Goal: Task Accomplishment & Management: Use online tool/utility

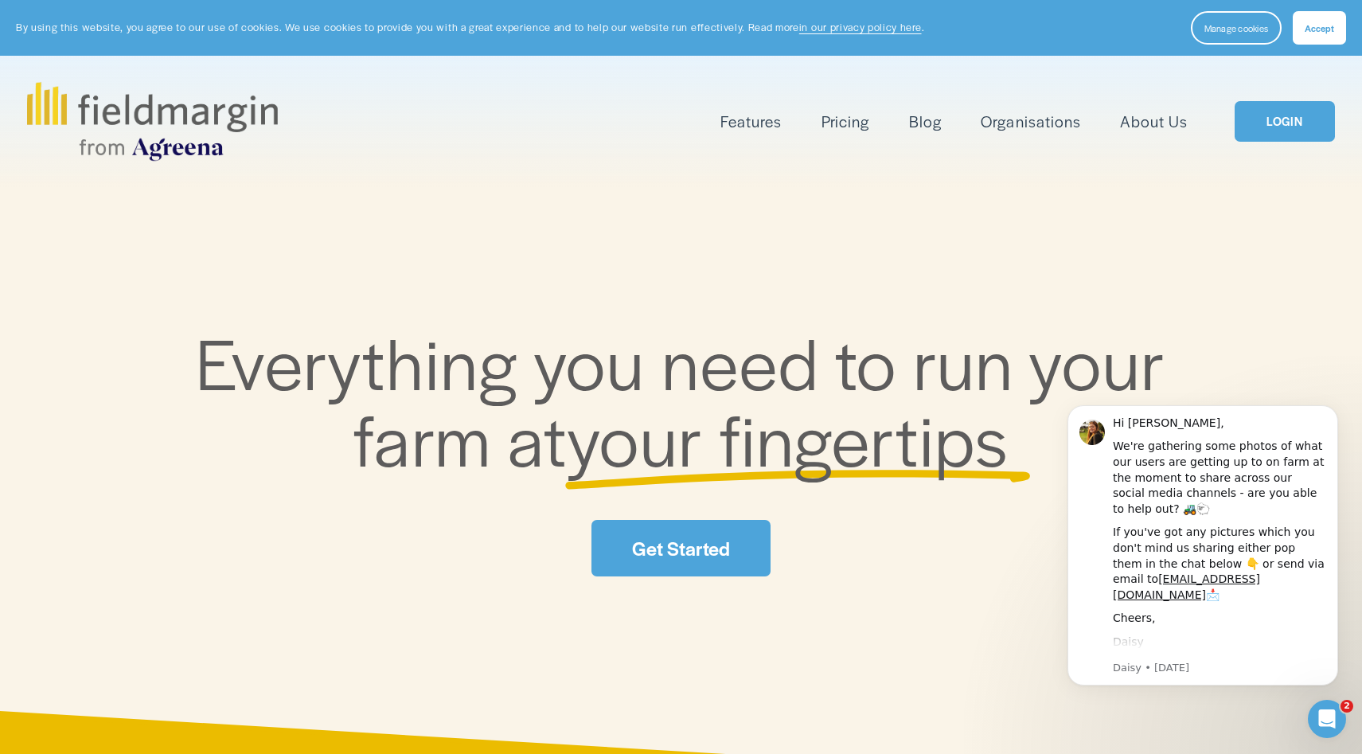
click at [1277, 128] on link "LOGIN" at bounding box center [1284, 121] width 100 height 41
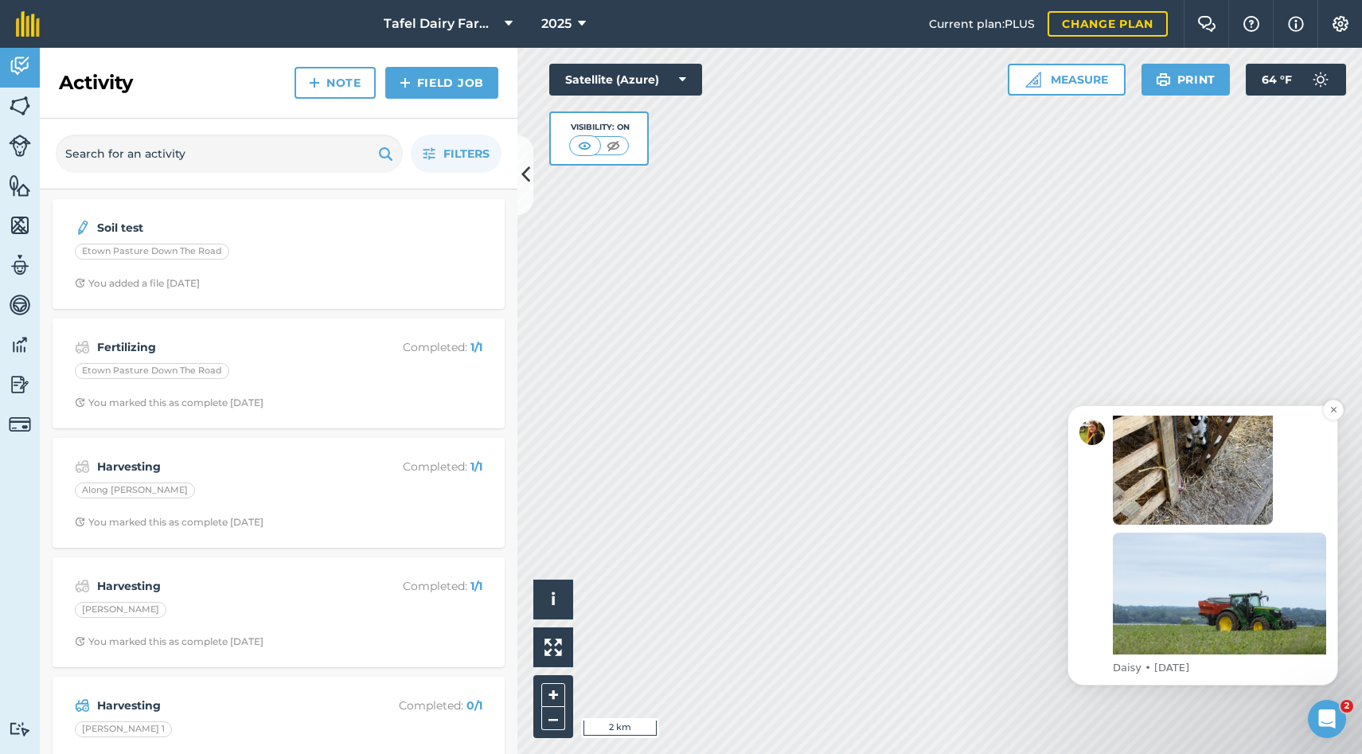
scroll to position [346, 0]
click at [1331, 409] on icon "Dismiss notification" at bounding box center [1333, 409] width 9 height 9
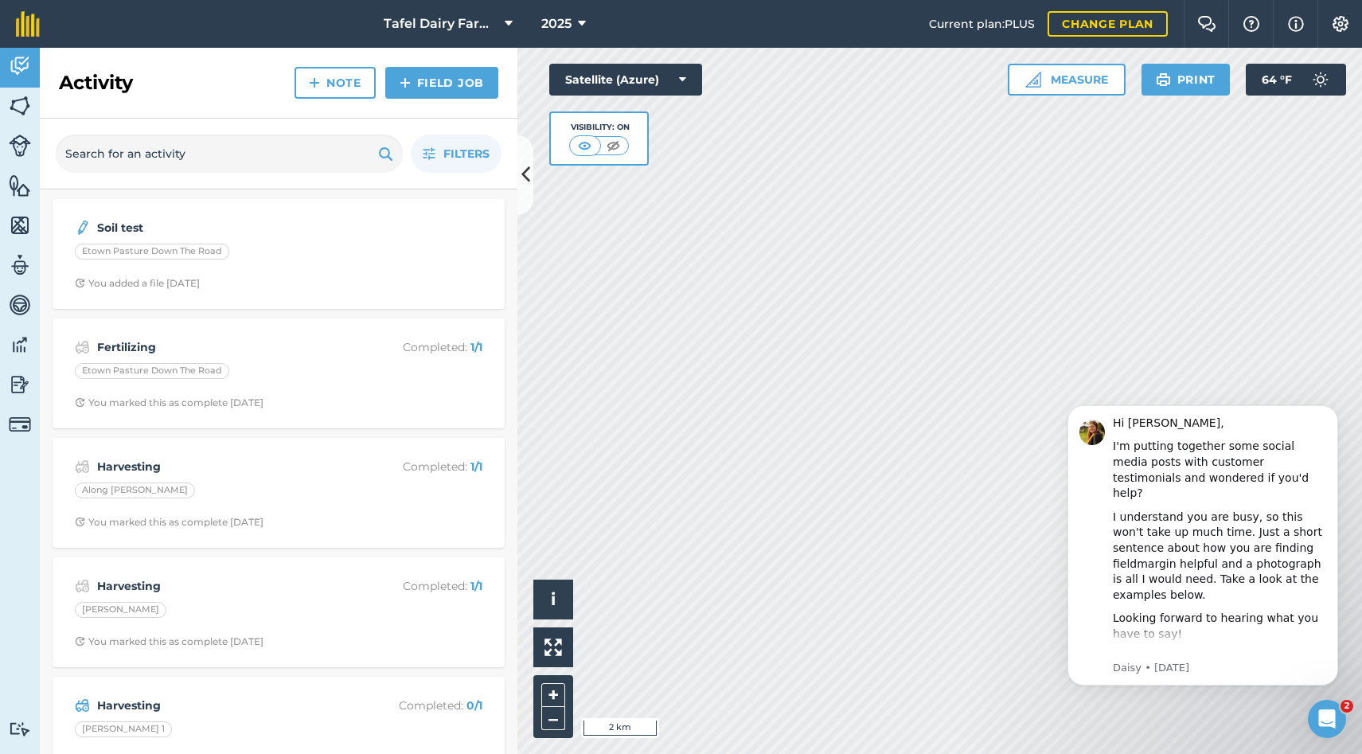
click at [14, 344] on img at bounding box center [20, 345] width 22 height 24
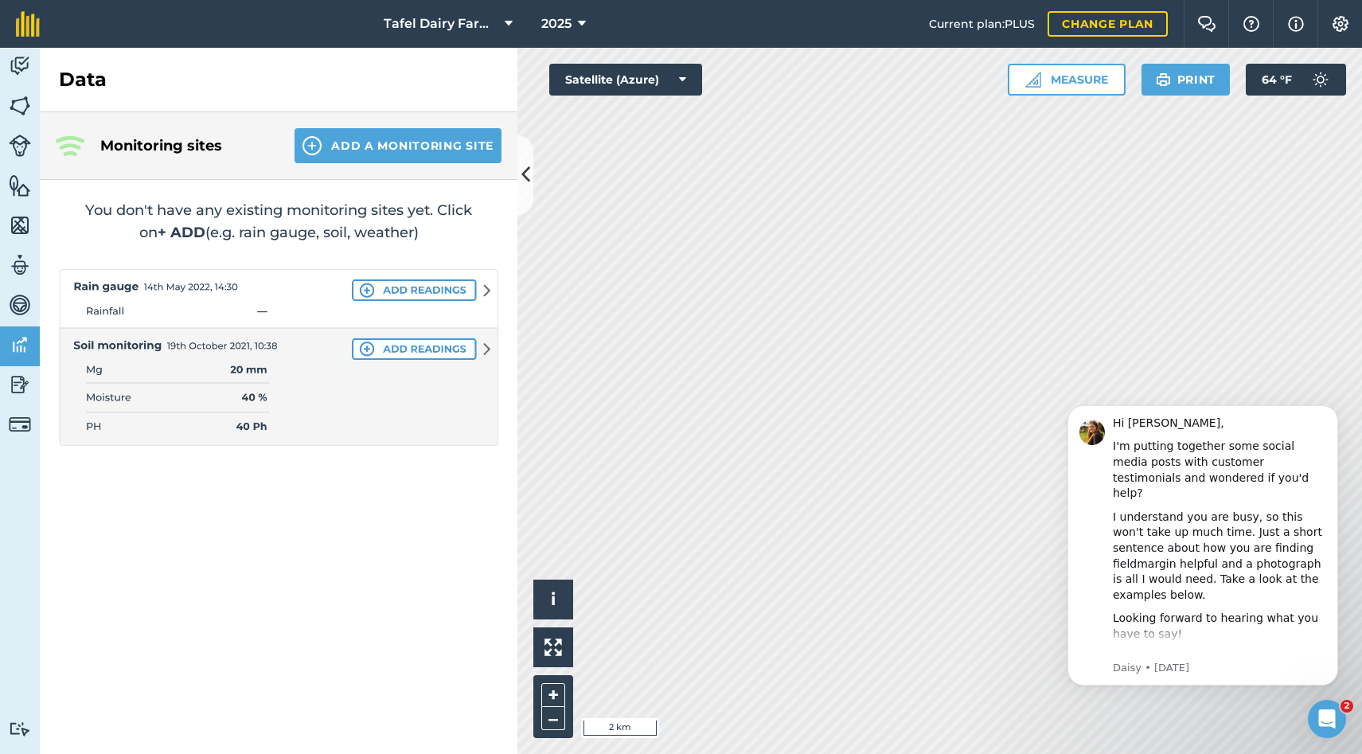
click at [18, 188] on img at bounding box center [20, 185] width 22 height 24
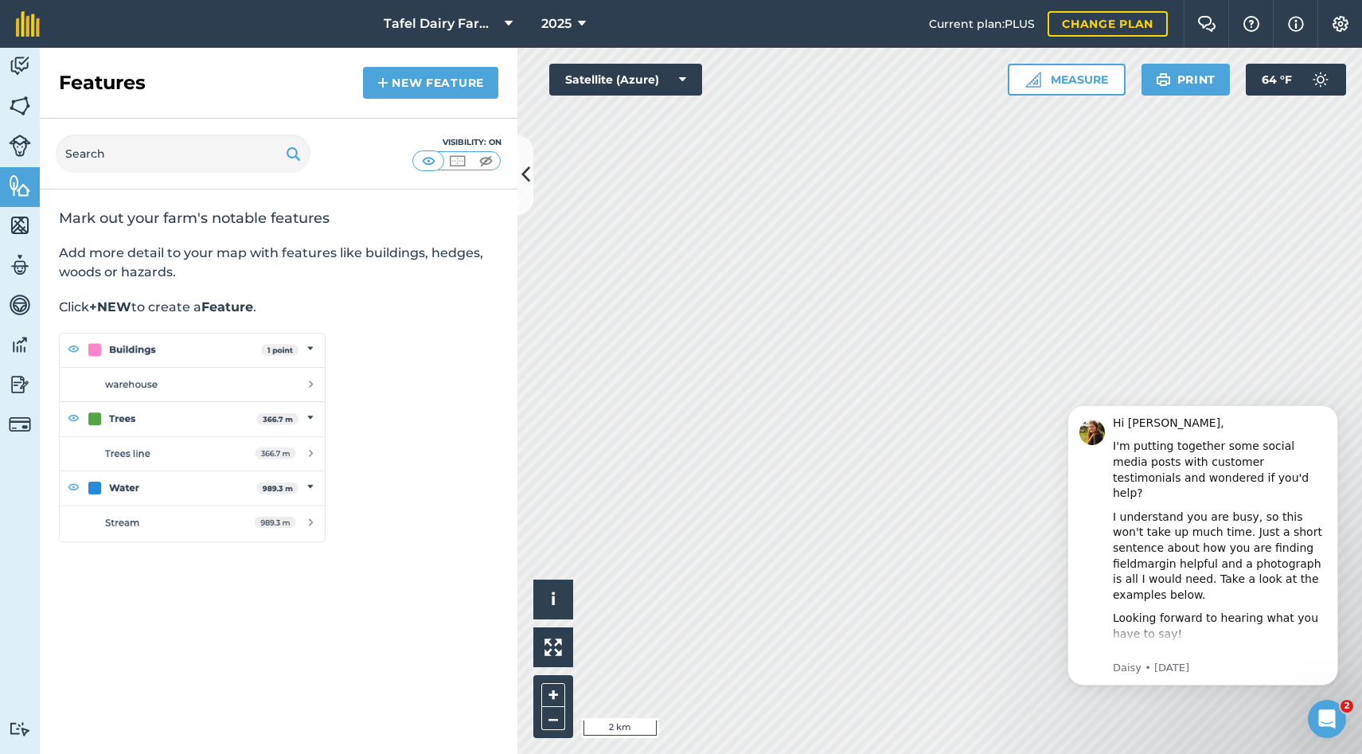
click at [20, 106] on img at bounding box center [20, 106] width 22 height 24
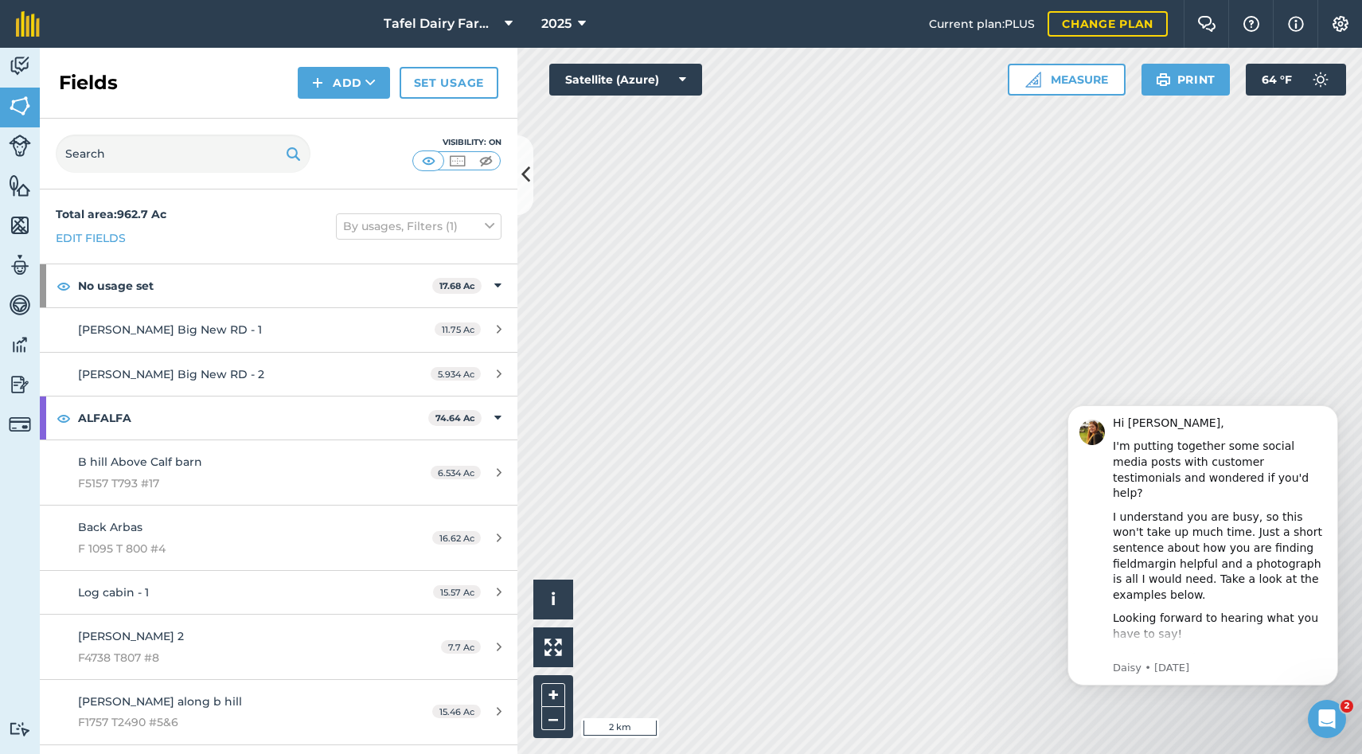
click at [20, 382] on img at bounding box center [20, 384] width 22 height 24
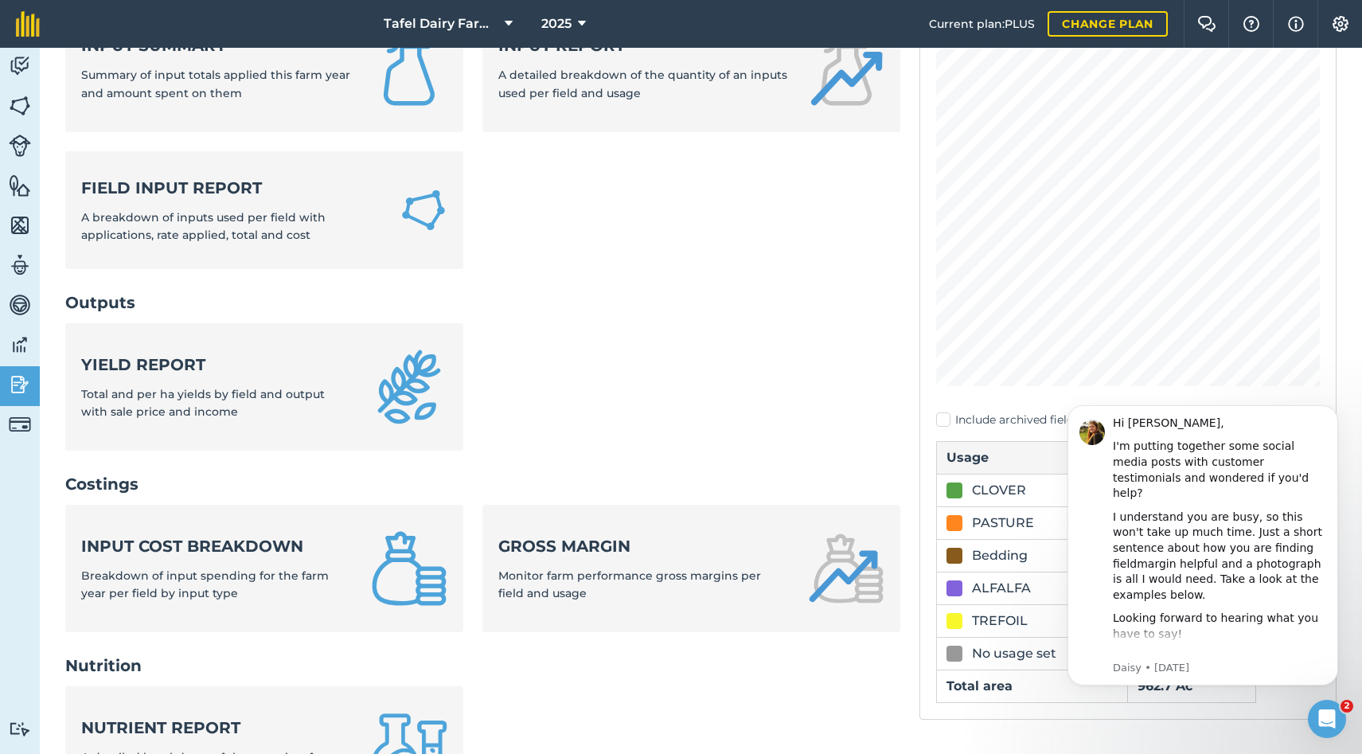
scroll to position [180, 0]
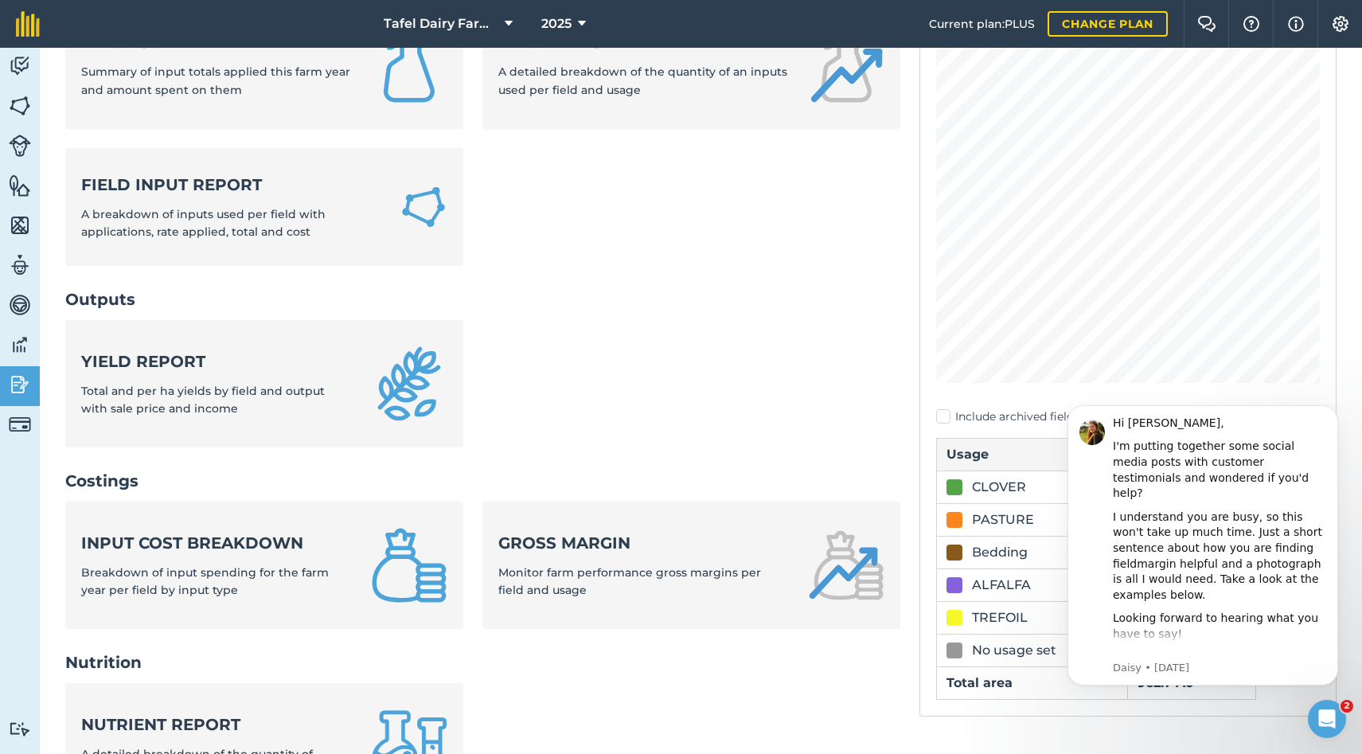
click at [184, 355] on strong "Yield report" at bounding box center [216, 361] width 271 height 22
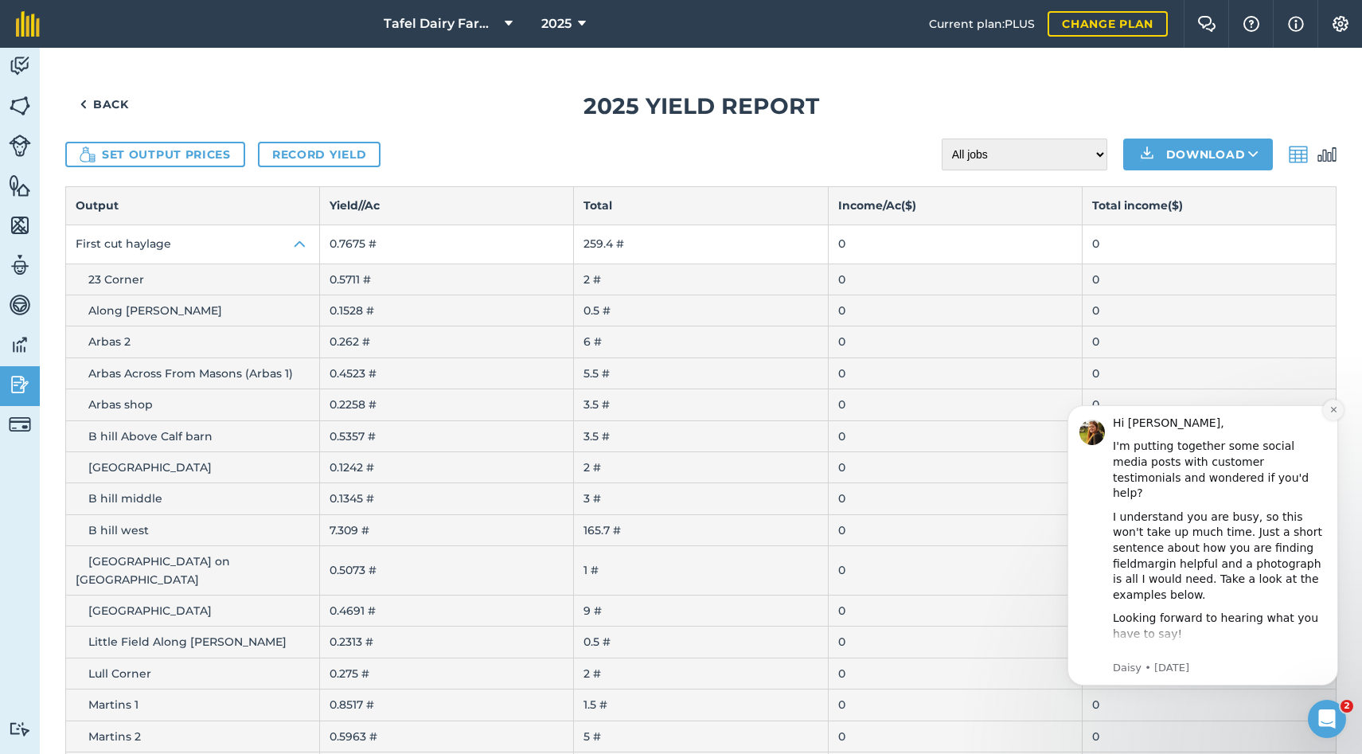
click at [1334, 406] on icon "Dismiss notification" at bounding box center [1333, 409] width 9 height 9
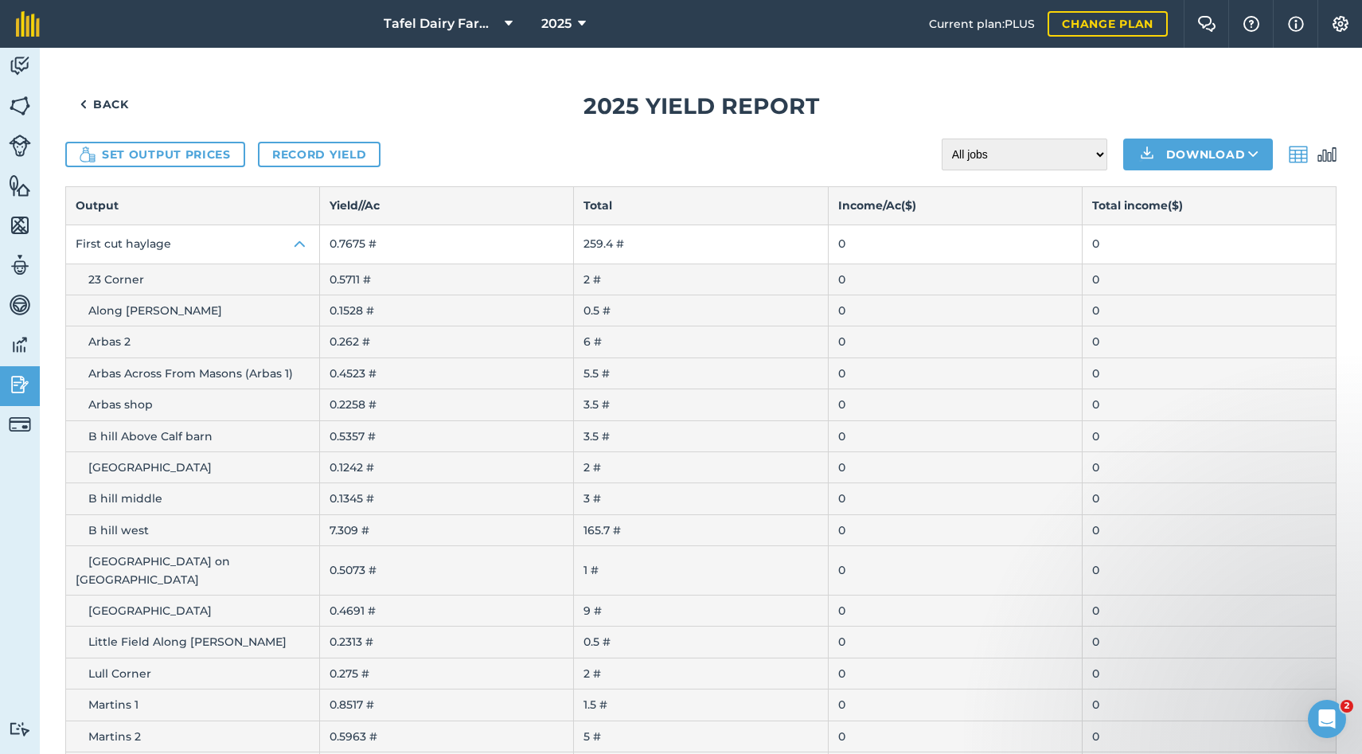
click at [900, 206] on th "Income / Ac ( $ )" at bounding box center [955, 205] width 254 height 37
click at [1296, 154] on img at bounding box center [1297, 154] width 19 height 19
click at [1332, 154] on img at bounding box center [1326, 154] width 19 height 19
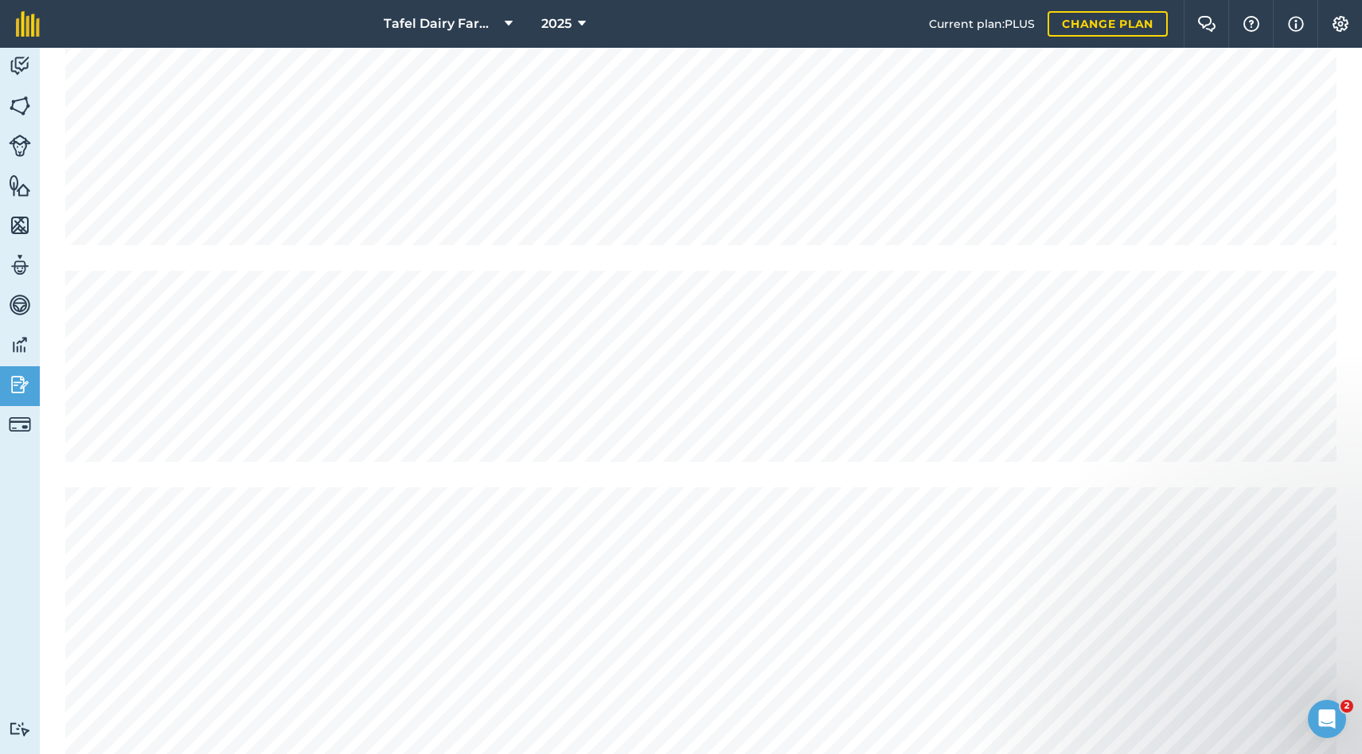
scroll to position [4360, 0]
